Goal: Check status: Check status

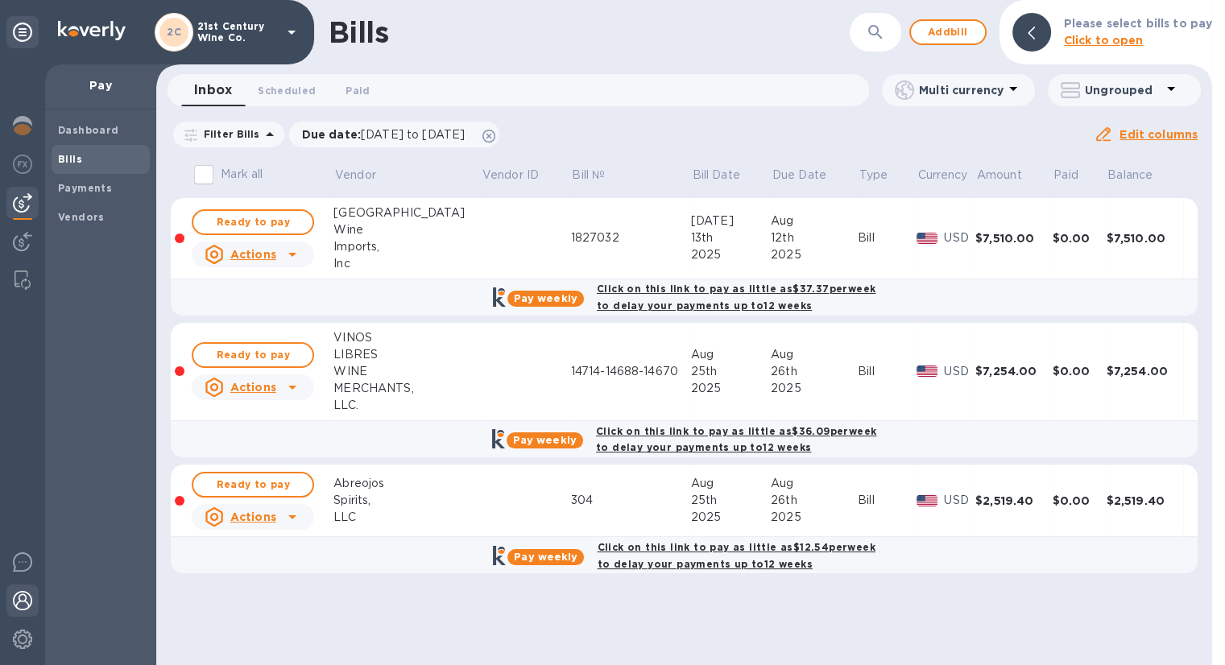
click at [15, 594] on img at bounding box center [22, 600] width 19 height 19
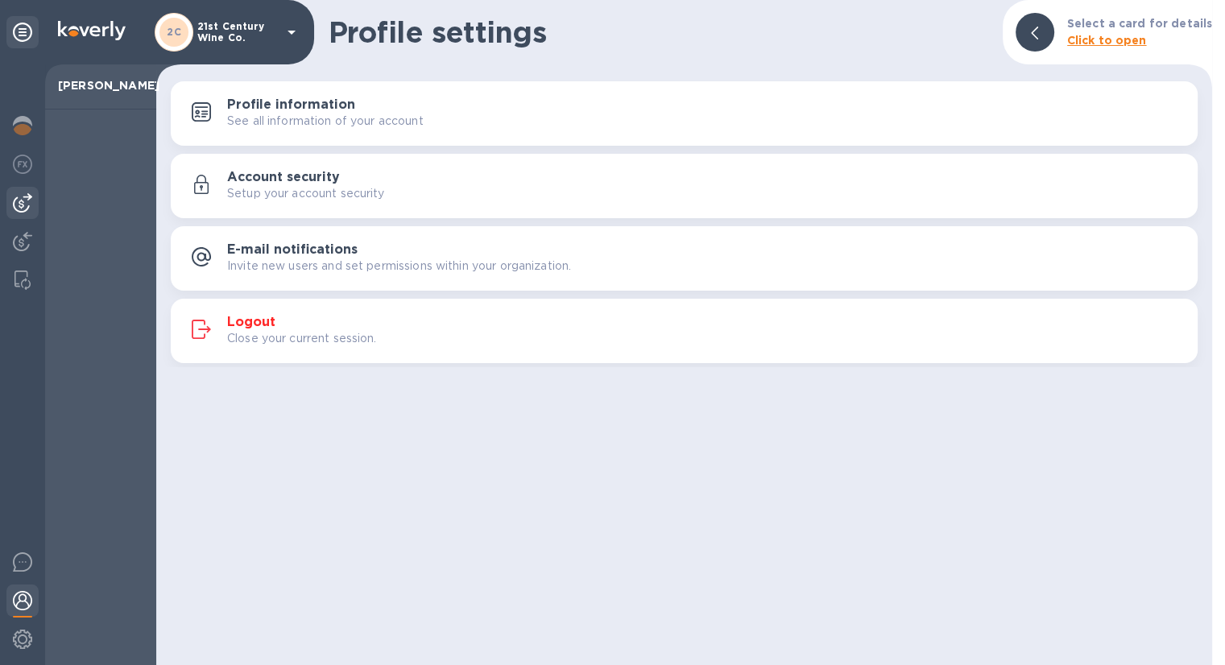
click at [29, 200] on img at bounding box center [22, 202] width 19 height 19
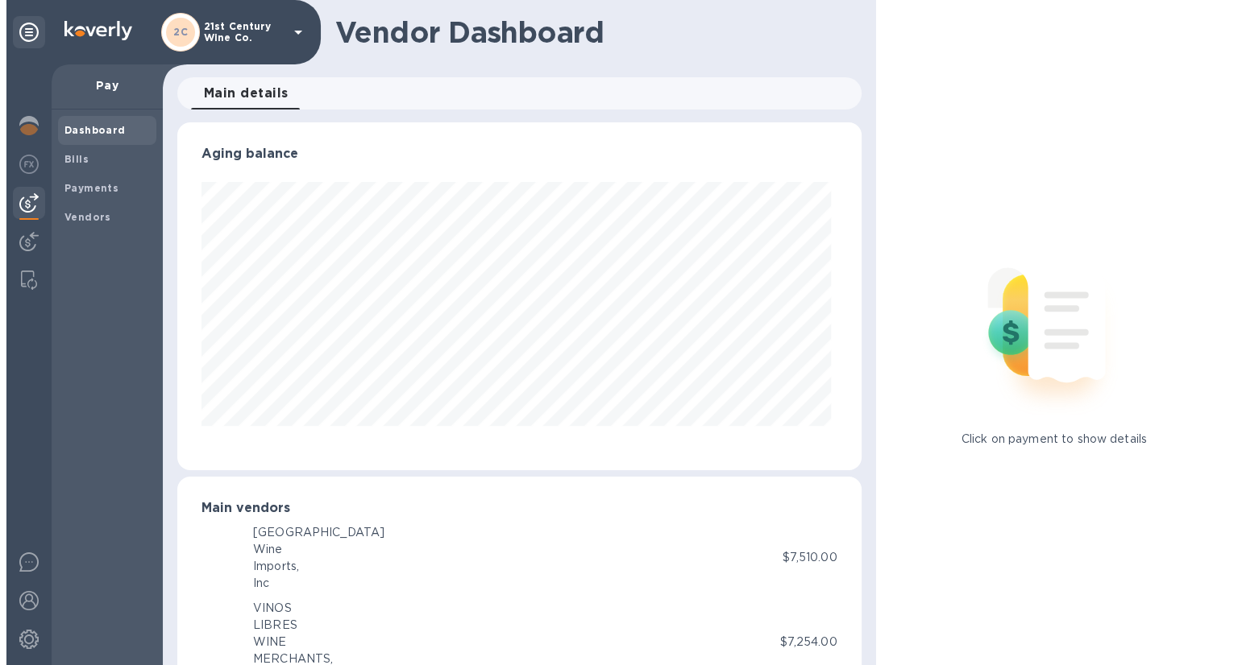
scroll to position [348, 677]
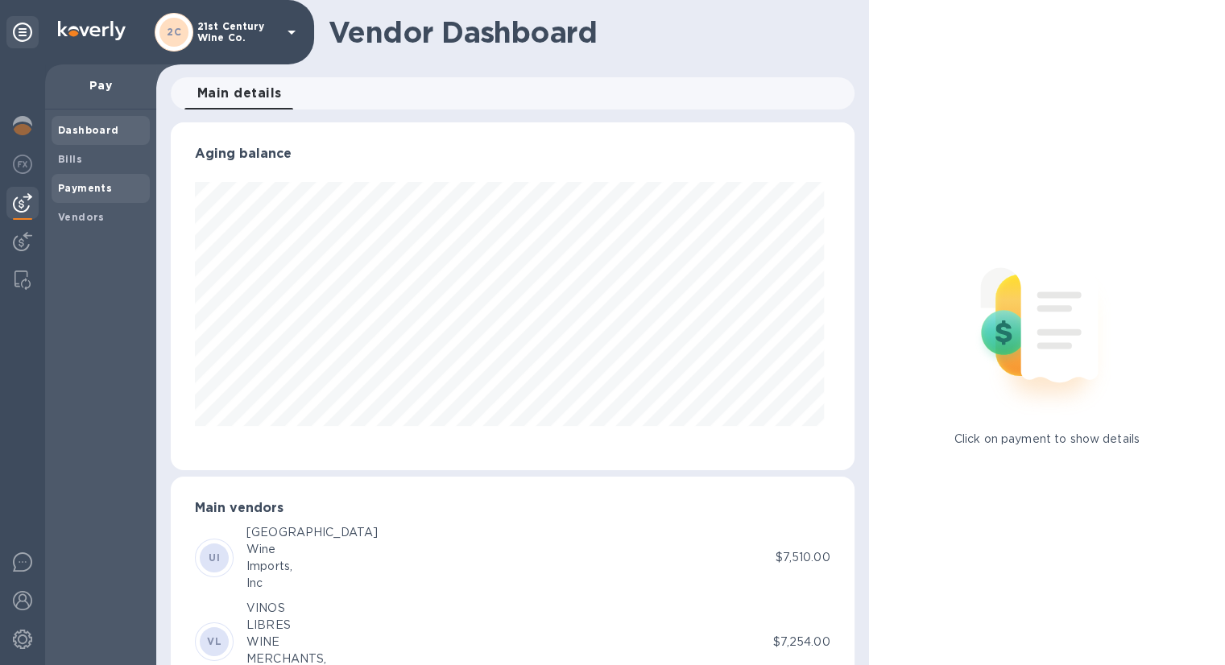
click at [98, 182] on b "Payments" at bounding box center [85, 188] width 54 height 12
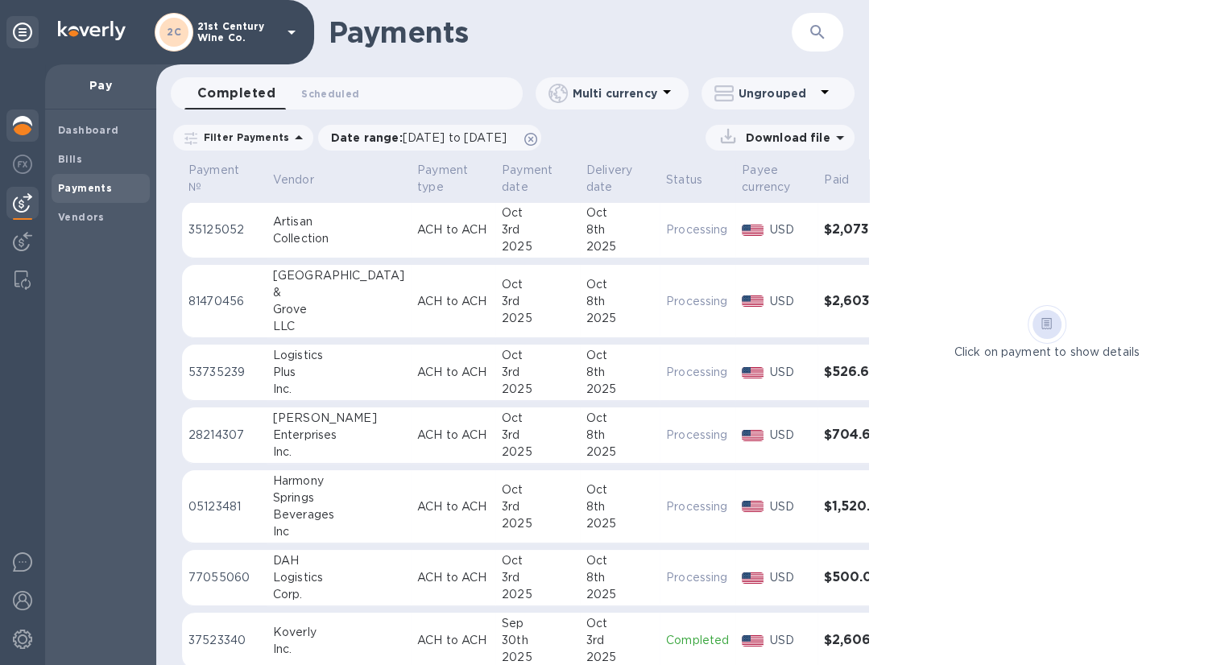
click at [30, 121] on img at bounding box center [22, 125] width 19 height 19
